Goal: Transaction & Acquisition: Purchase product/service

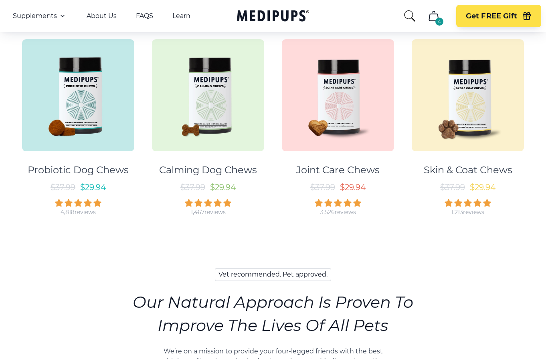
scroll to position [450, 0]
click at [208, 113] on img at bounding box center [208, 95] width 112 height 112
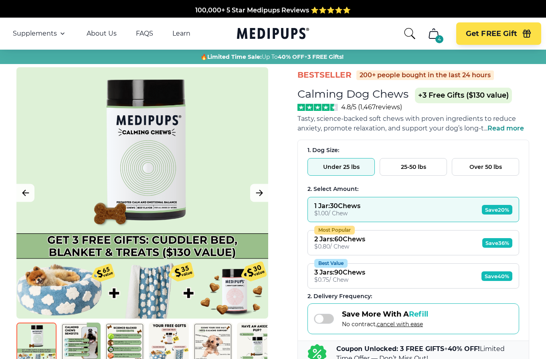
click at [485, 166] on button "Over 50 lbs" at bounding box center [485, 167] width 67 height 18
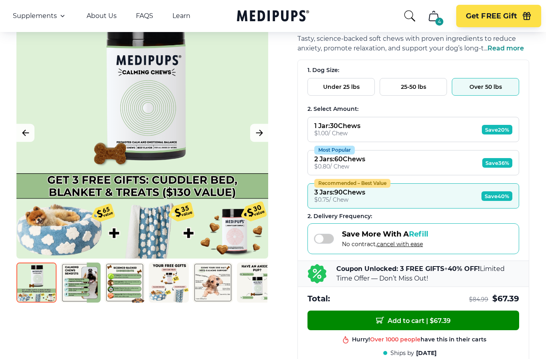
scroll to position [82, 0]
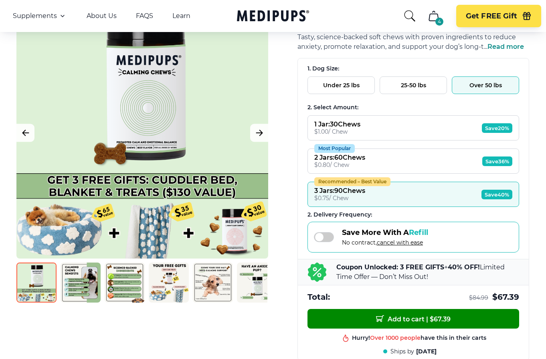
click at [79, 275] on img at bounding box center [81, 283] width 40 height 40
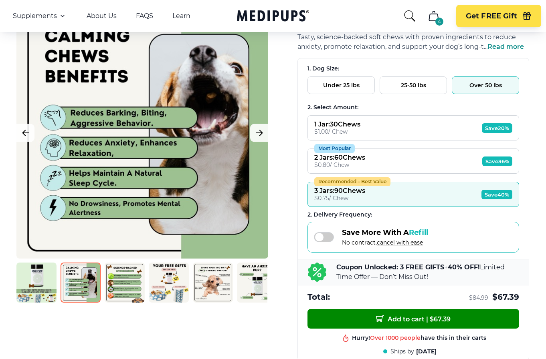
click at [113, 278] on img at bounding box center [125, 283] width 40 height 40
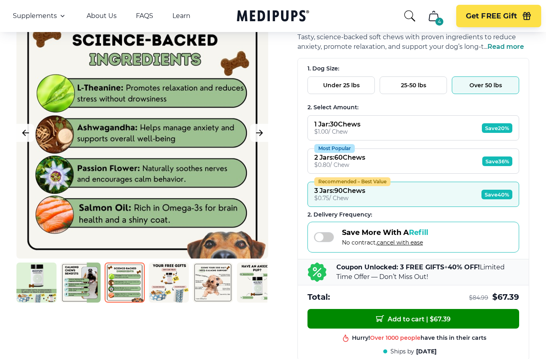
click at [162, 279] on img at bounding box center [169, 283] width 40 height 40
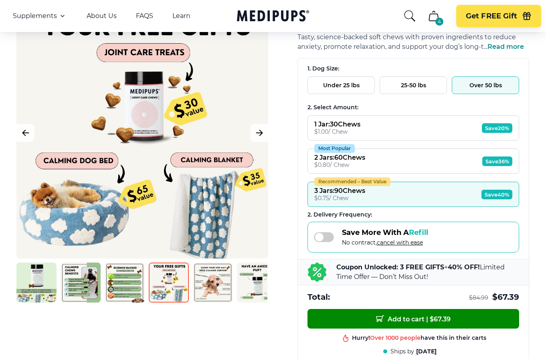
click at [210, 283] on img at bounding box center [213, 283] width 40 height 40
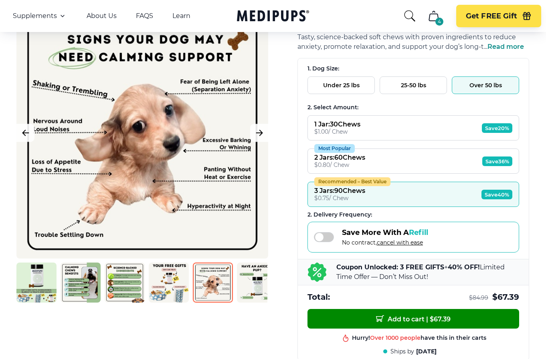
click at [266, 289] on img at bounding box center [257, 283] width 40 height 40
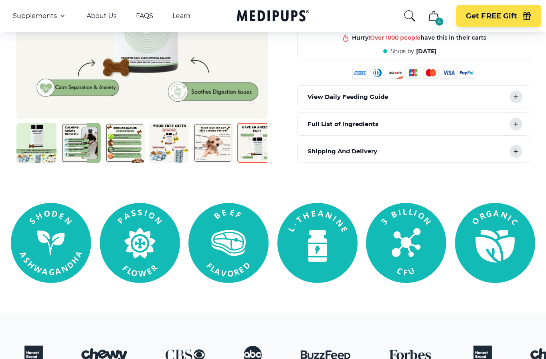
scroll to position [409, 0]
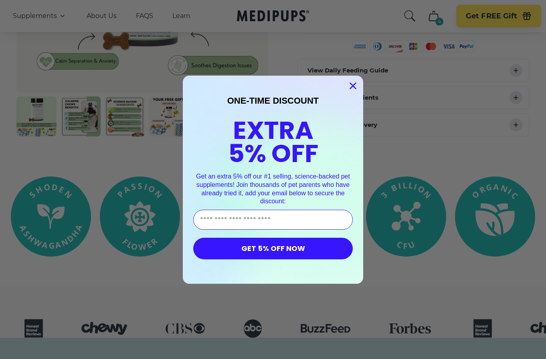
click at [271, 251] on button "GET 5% OFF NOW" at bounding box center [273, 249] width 160 height 22
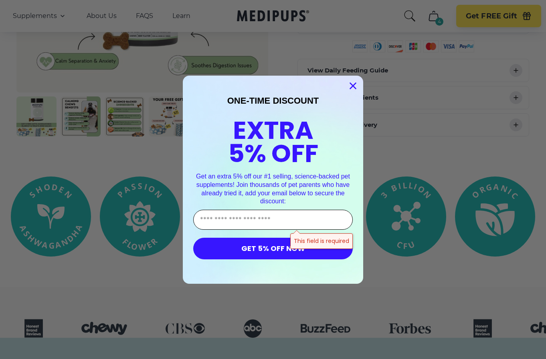
click at [223, 220] on input "Enter Your Email Address" at bounding box center [273, 220] width 160 height 20
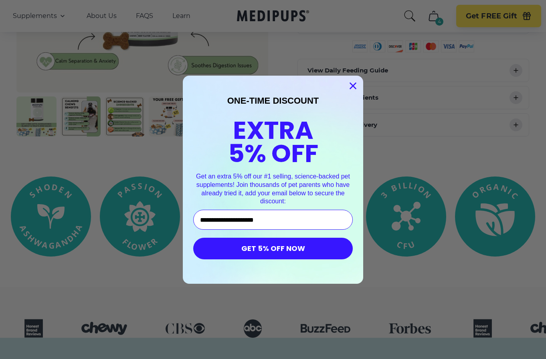
type input "**********"
click at [251, 249] on button "GET 5% OFF NOW" at bounding box center [273, 249] width 160 height 22
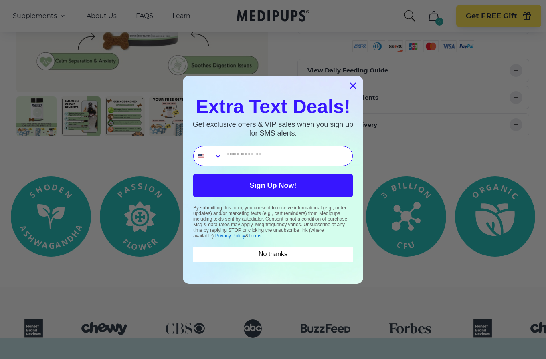
click at [352, 84] on circle "Close dialog" at bounding box center [352, 85] width 13 height 13
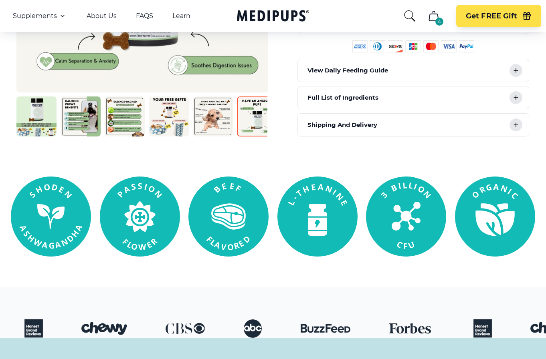
click at [516, 69] on icon at bounding box center [516, 71] width 4 height 4
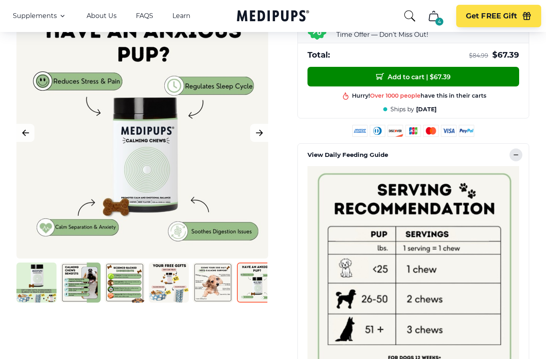
scroll to position [245, 0]
